Goal: Task Accomplishment & Management: Manage account settings

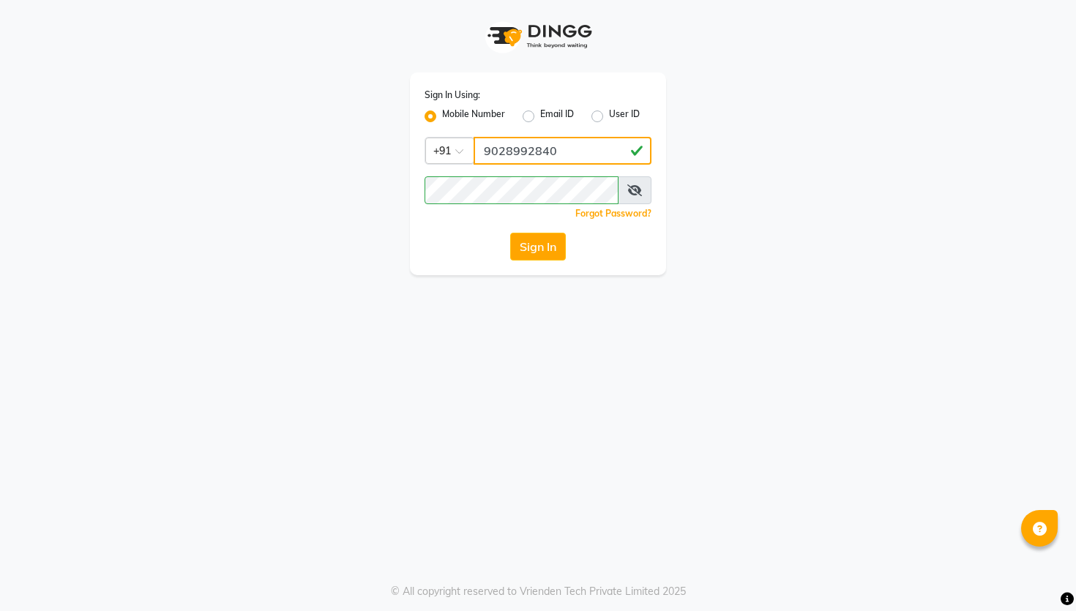
click at [529, 144] on input "9028992840" at bounding box center [562, 151] width 178 height 28
paste input "743212043"
type input "9743212043"
click at [487, 173] on div "Sign In Using: Mobile Number Email ID User ID Country Code × [PHONE_NUMBER] Rem…" at bounding box center [538, 173] width 256 height 203
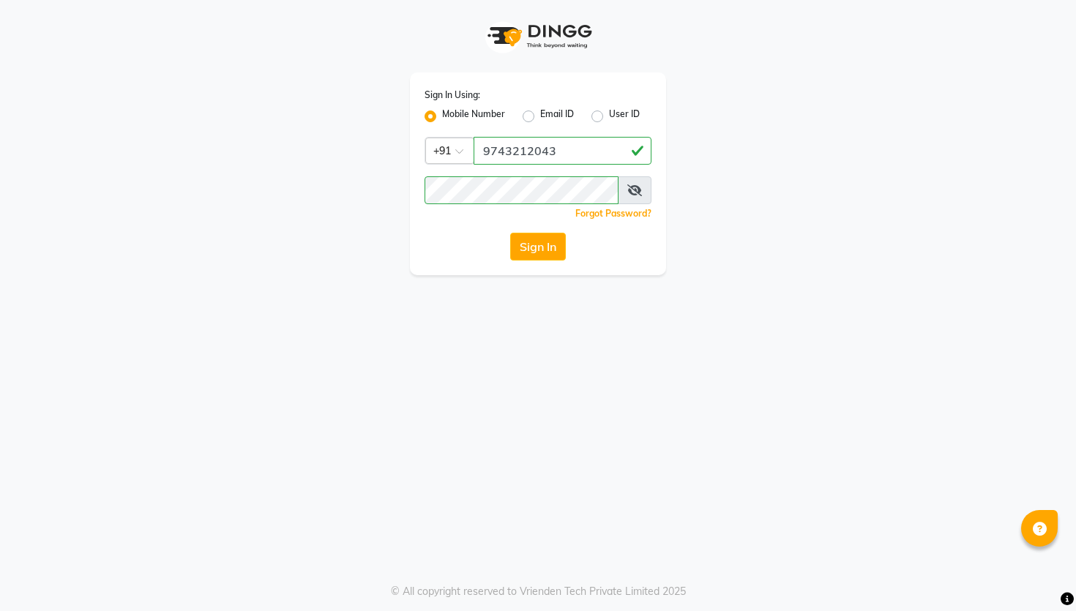
click at [487, 173] on div "Sign In Using: Mobile Number Email ID User ID Country Code × [PHONE_NUMBER] Rem…" at bounding box center [538, 173] width 256 height 203
click at [452, 239] on div "Sign In" at bounding box center [537, 247] width 227 height 28
click at [518, 261] on div "Sign In Using: Mobile Number Email ID User ID Country Code × [PHONE_NUMBER] Rem…" at bounding box center [538, 173] width 256 height 203
click at [525, 252] on button "Sign In" at bounding box center [538, 247] width 56 height 28
click at [511, 132] on div "Sign In Using: Mobile Number Email ID User ID Country Code × [PHONE_NUMBER] Rem…" at bounding box center [538, 173] width 256 height 203
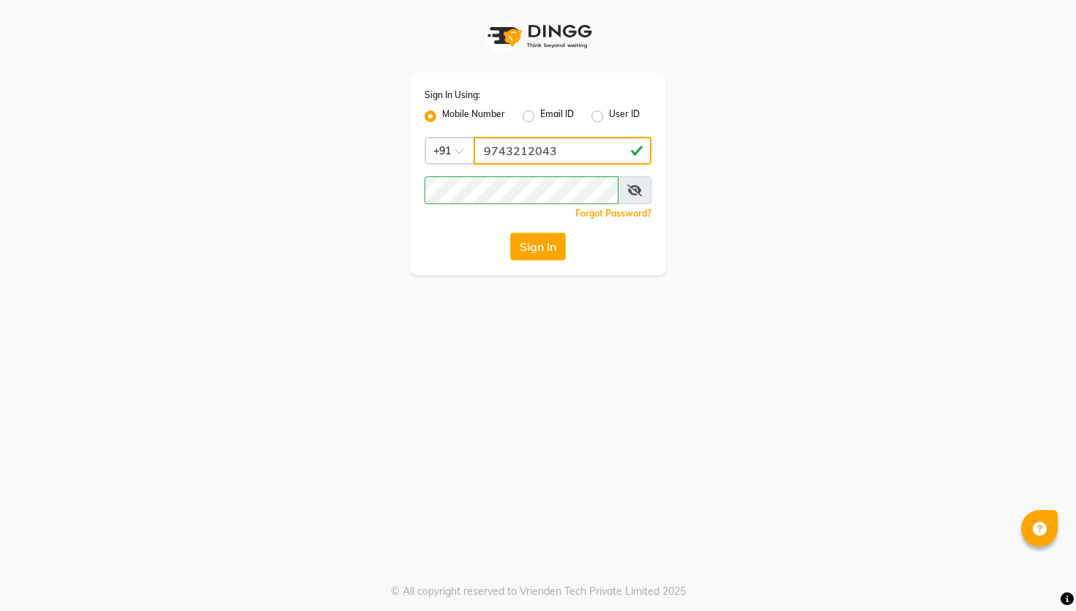
click at [516, 141] on input "9743212043" at bounding box center [562, 151] width 178 height 28
paste input "919900358444"
click at [506, 150] on input "919900358444" at bounding box center [562, 151] width 178 height 28
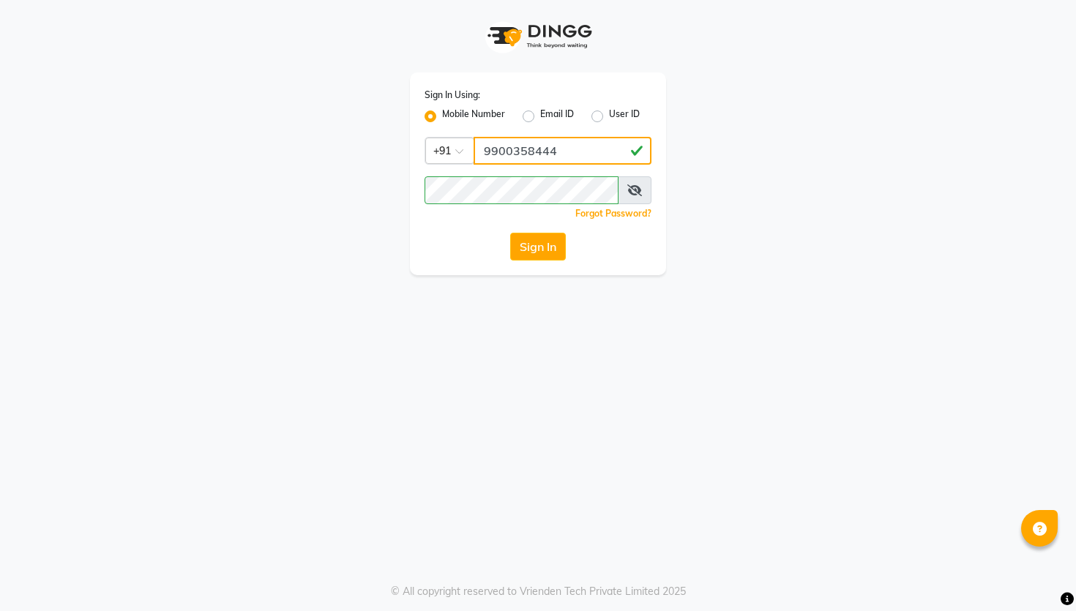
click at [517, 151] on input "9900358444" at bounding box center [562, 151] width 178 height 28
type input "9900358444"
click at [516, 146] on input "9900358444" at bounding box center [562, 151] width 178 height 28
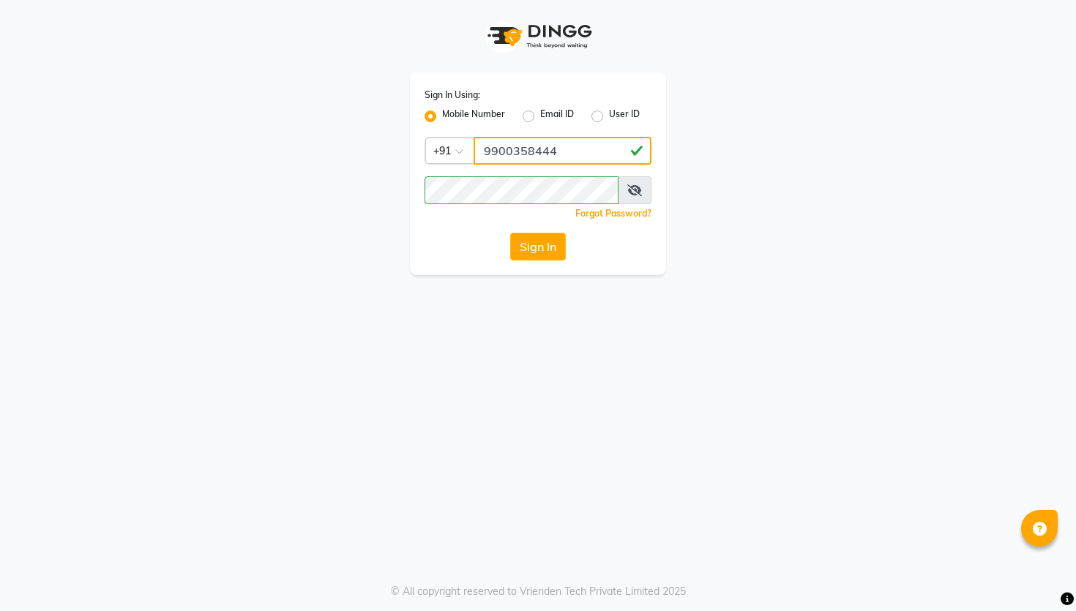
click at [516, 146] on input "9900358444" at bounding box center [562, 151] width 178 height 28
click at [411, 261] on div "Sign In Using: Mobile Number Email ID User ID Country Code × [PHONE_NUMBER] Rem…" at bounding box center [538, 173] width 256 height 203
click at [553, 244] on button "Sign In" at bounding box center [538, 247] width 56 height 28
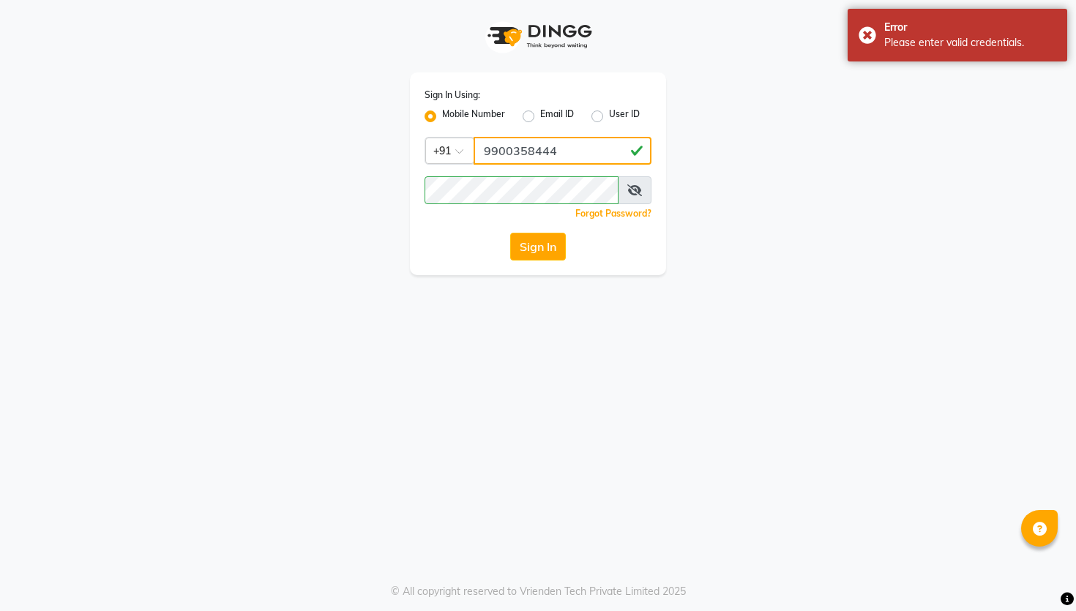
click at [527, 139] on input "9900358444" at bounding box center [562, 151] width 178 height 28
click at [551, 139] on input "9900358444" at bounding box center [562, 151] width 178 height 28
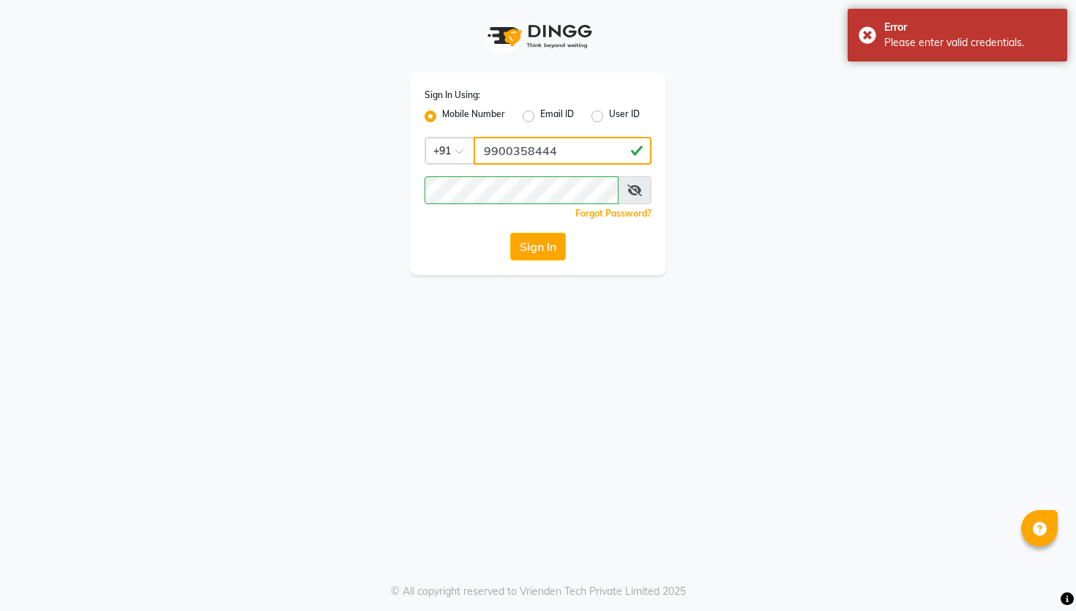
click at [551, 139] on input "9900358444" at bounding box center [562, 151] width 178 height 28
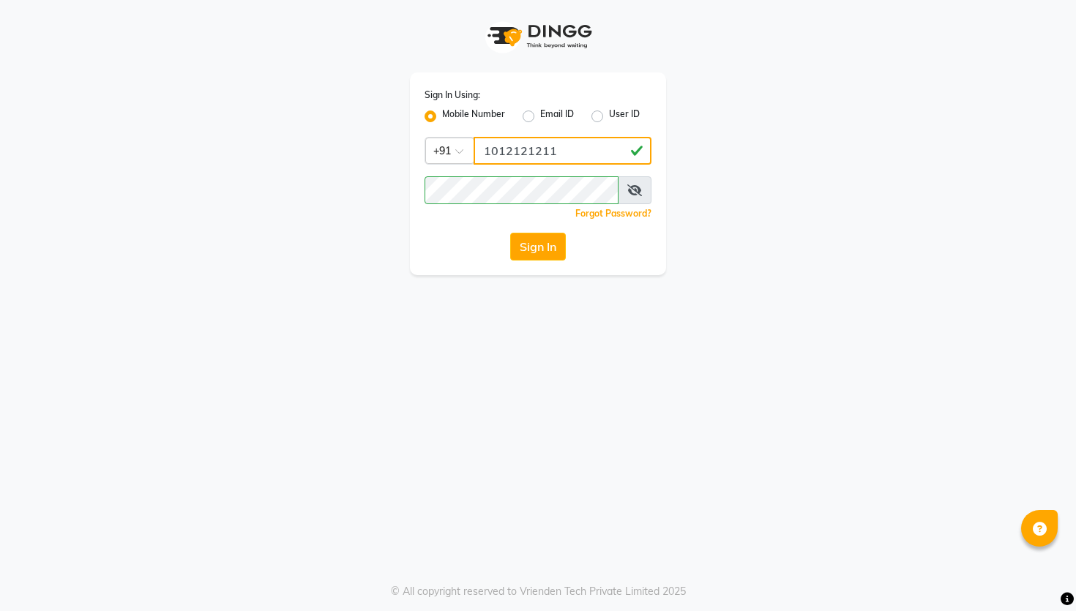
click at [535, 154] on input "1012121211" at bounding box center [562, 151] width 178 height 28
type input "1012121211"
click at [458, 244] on div "Sign In" at bounding box center [537, 247] width 227 height 28
click at [527, 246] on button "Sign In" at bounding box center [538, 247] width 56 height 28
